Goal: Transaction & Acquisition: Purchase product/service

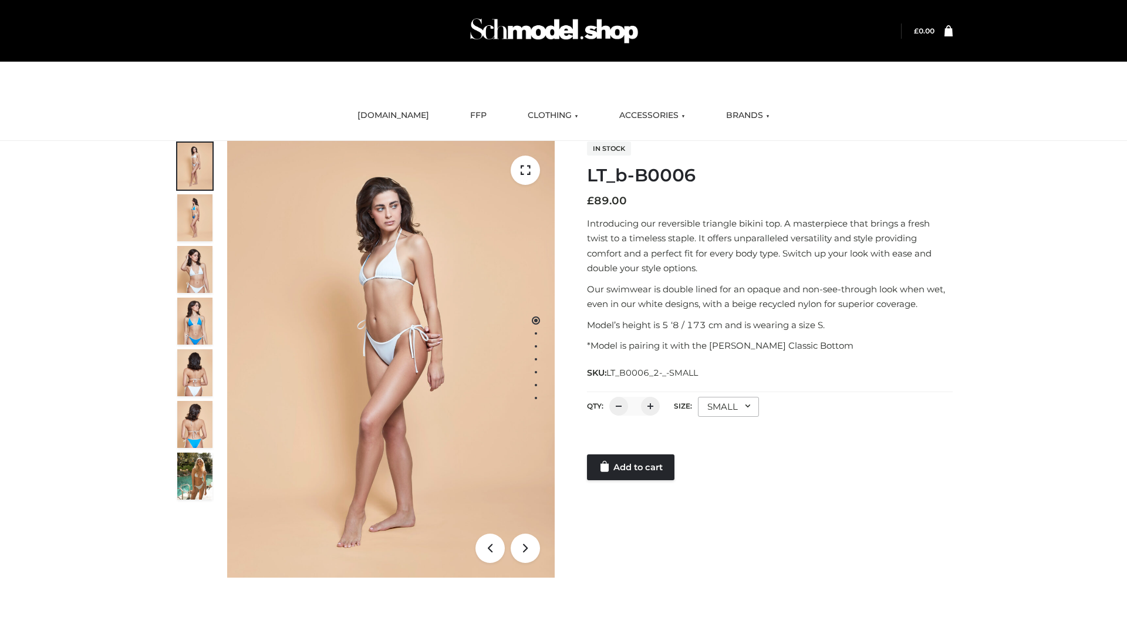
click at [632, 467] on link "Add to cart" at bounding box center [630, 467] width 87 height 26
